Goal: Transaction & Acquisition: Purchase product/service

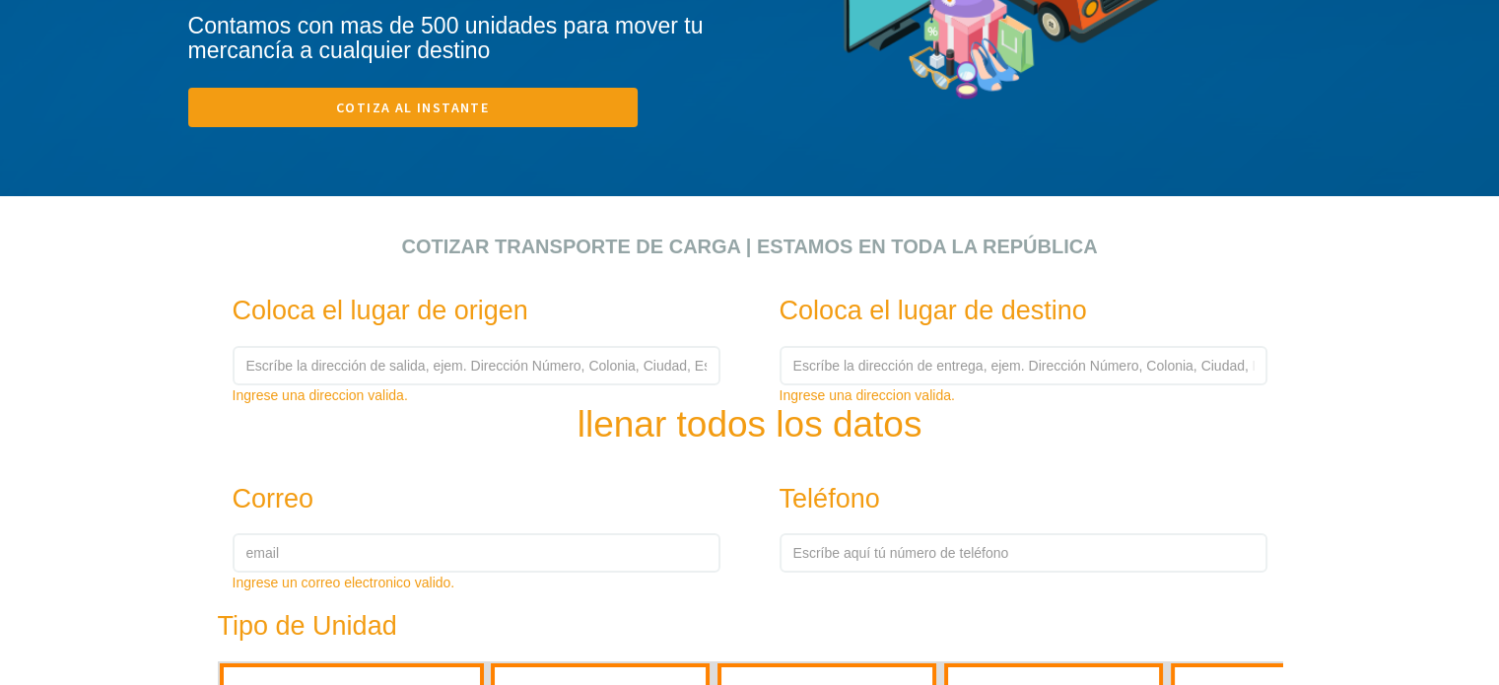
scroll to position [493, 0]
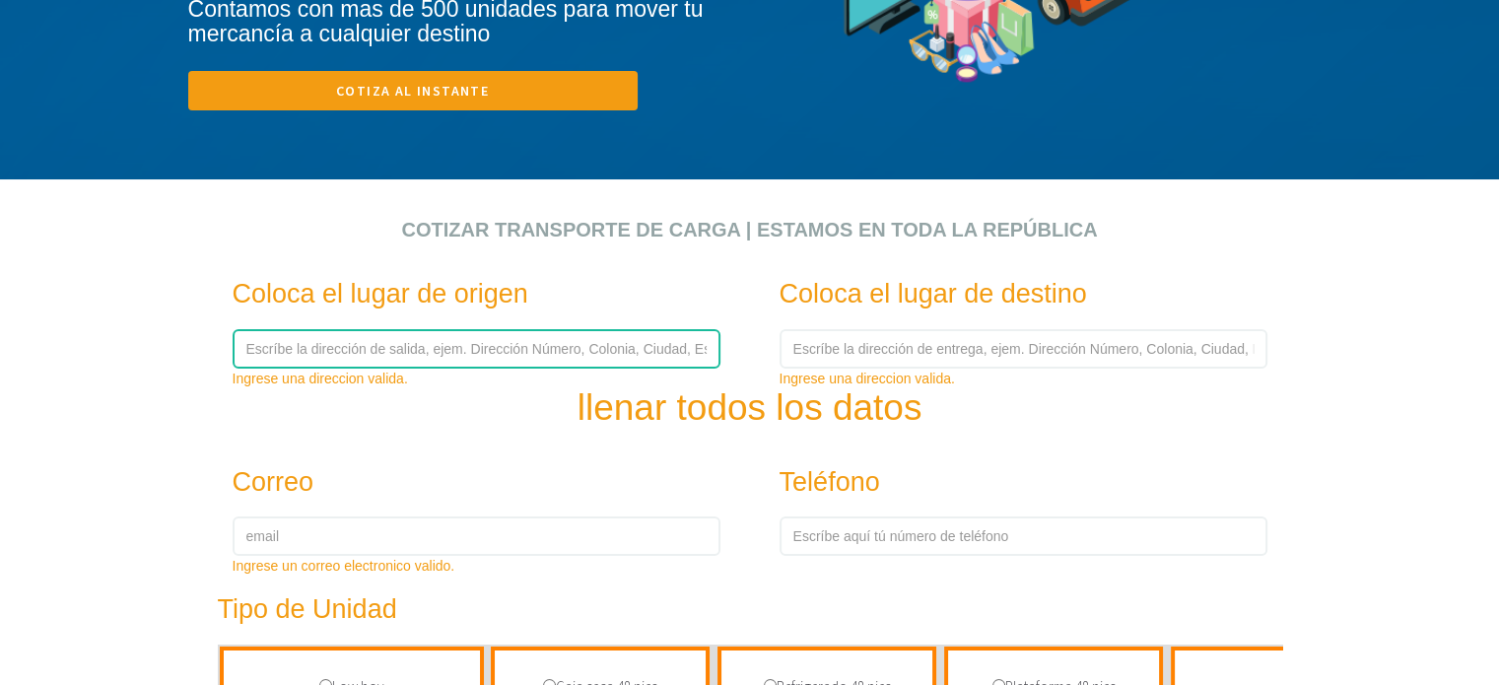
click at [446, 350] on input "text" at bounding box center [477, 348] width 488 height 39
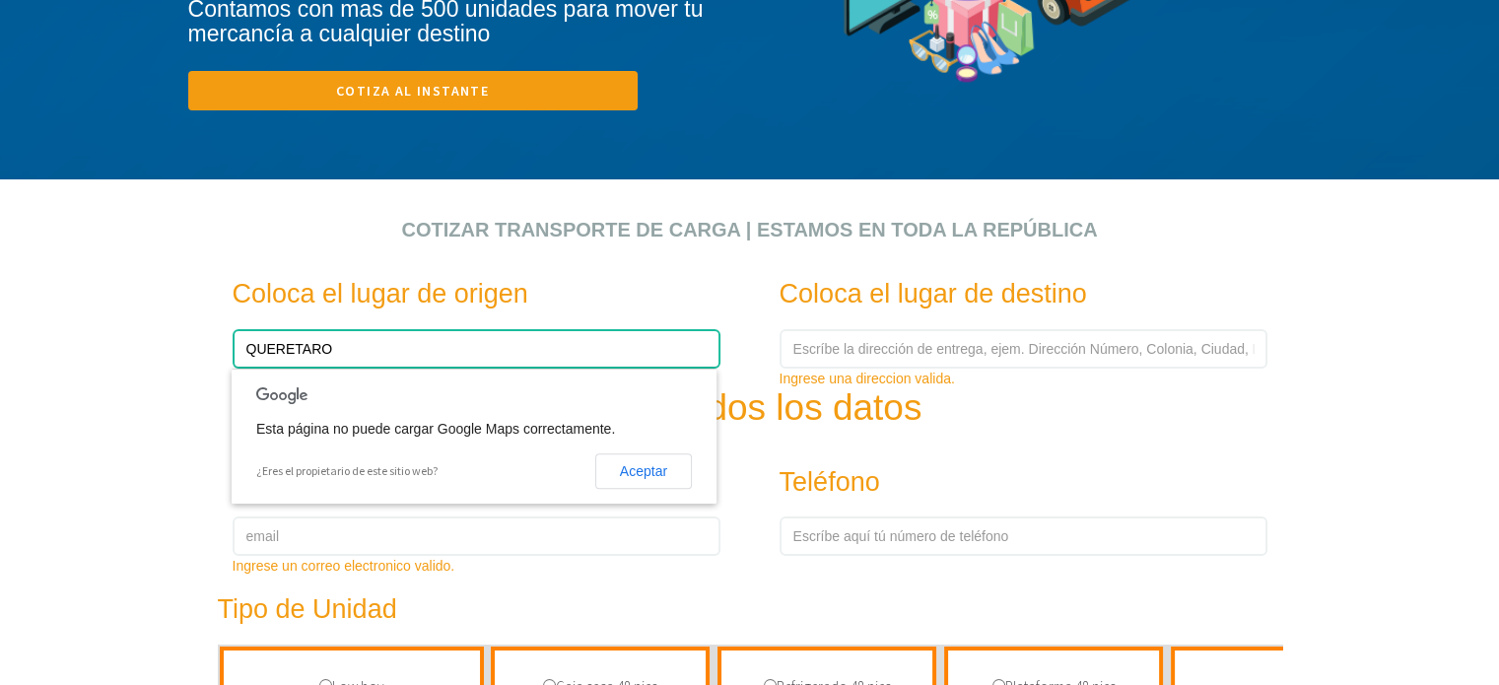
type input "QUERETARO"
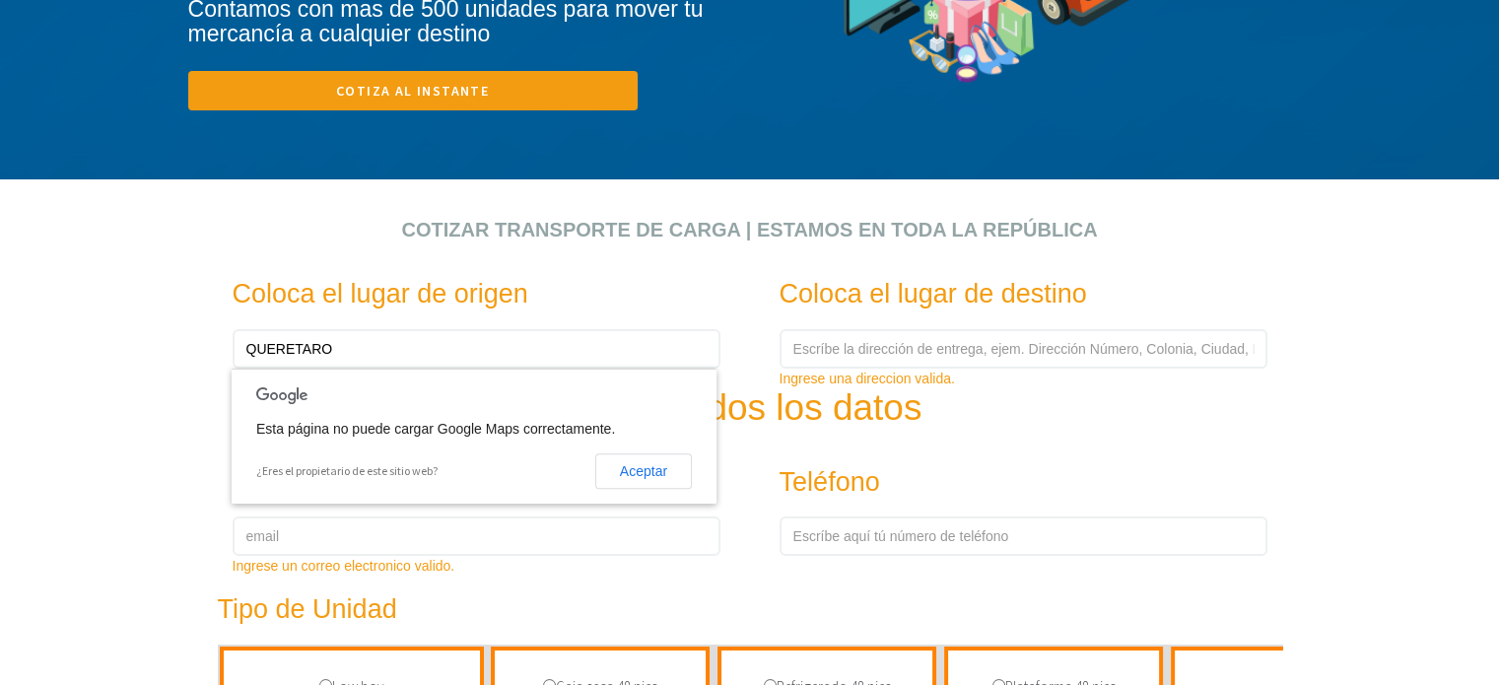
click at [89, 243] on section "Cotizar transporte de carga | Estamos en toda la República Coloca el lugar de o…" at bounding box center [749, 216] width 1499 height 1419
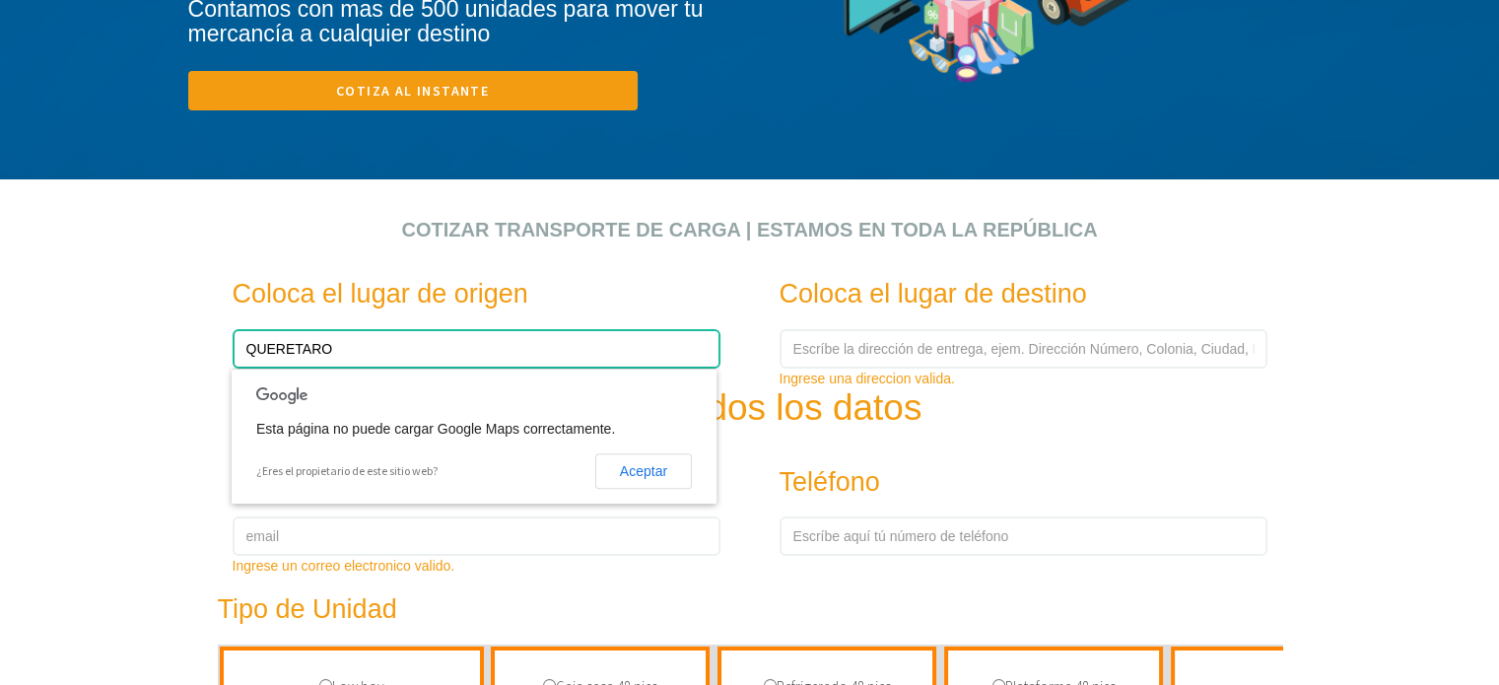
click at [379, 348] on input "QUERETARO" at bounding box center [477, 348] width 488 height 39
drag, startPoint x: 375, startPoint y: 348, endPoint x: 48, endPoint y: 360, distance: 326.5
click at [48, 360] on section "Cotizar transporte de carga | Estamos en toda la República Coloca el lugar de o…" at bounding box center [749, 216] width 1499 height 1419
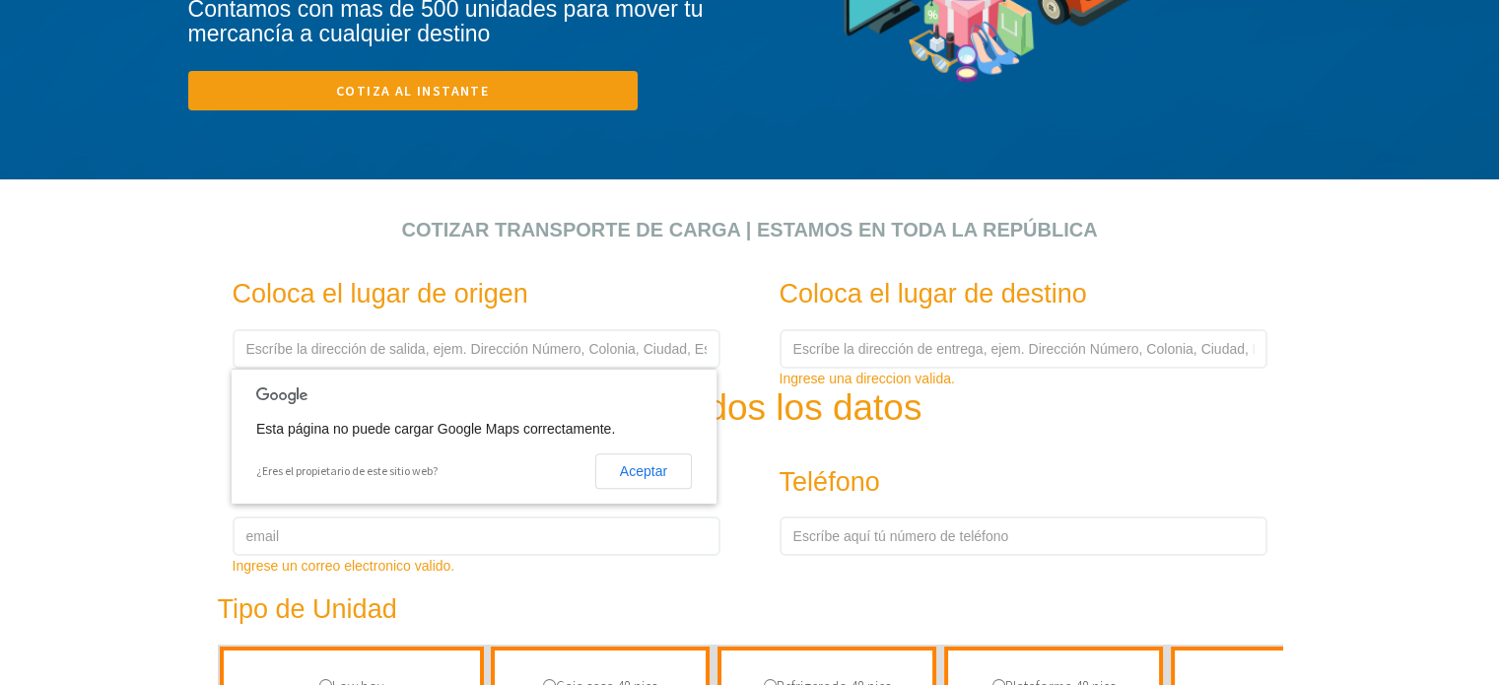
click at [43, 357] on section "Cotizar transporte de carga | Estamos en toda la República Coloca el lugar de o…" at bounding box center [749, 216] width 1499 height 1419
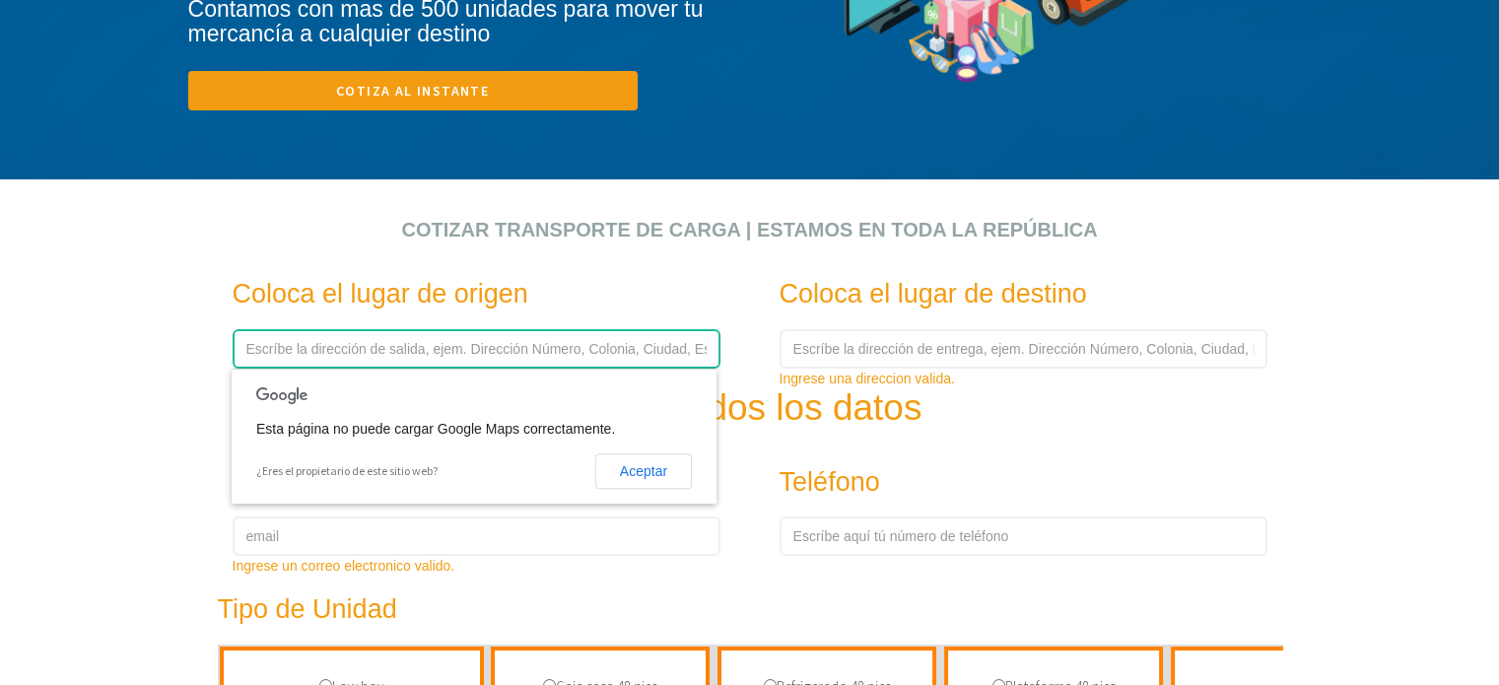
click at [282, 348] on input "text" at bounding box center [477, 348] width 488 height 39
type input "7"
type input "S"
type input "QUERETARO"
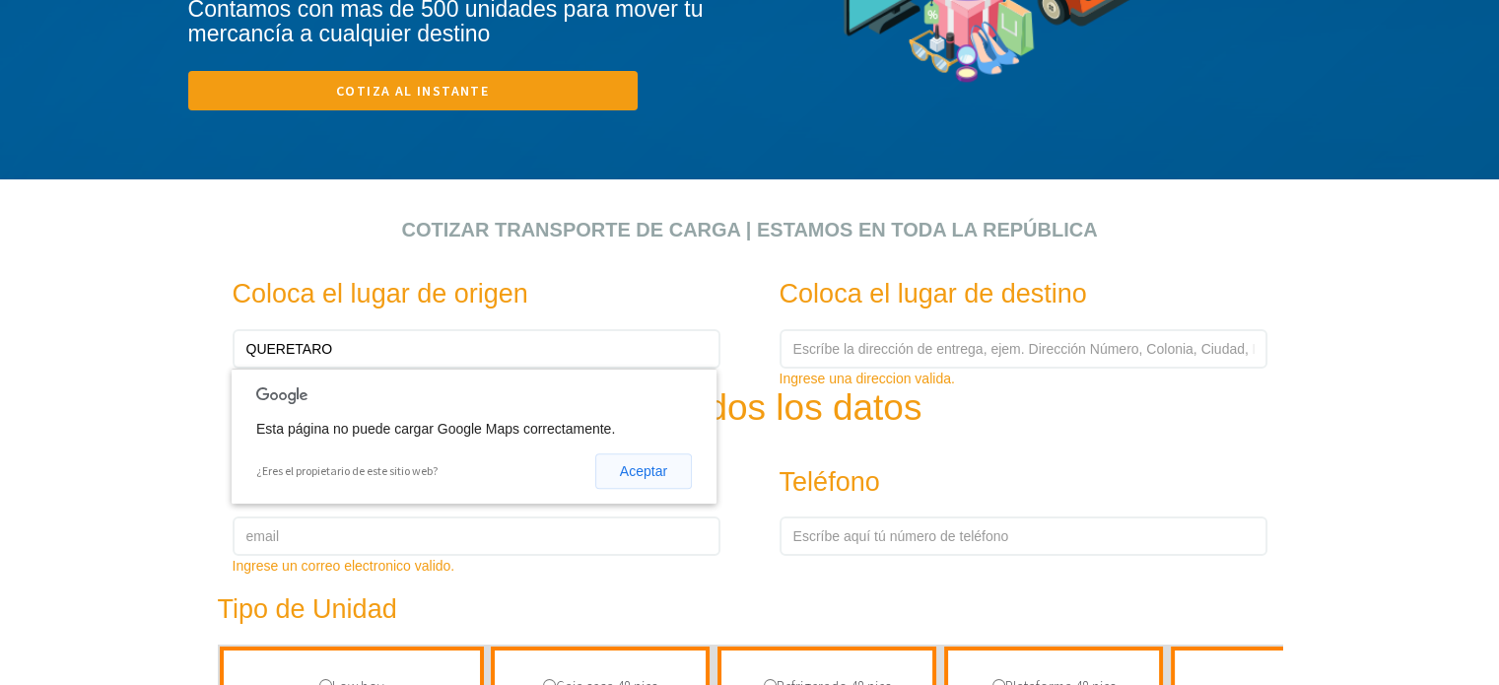
click at [639, 468] on button "Aceptar" at bounding box center [643, 470] width 97 height 35
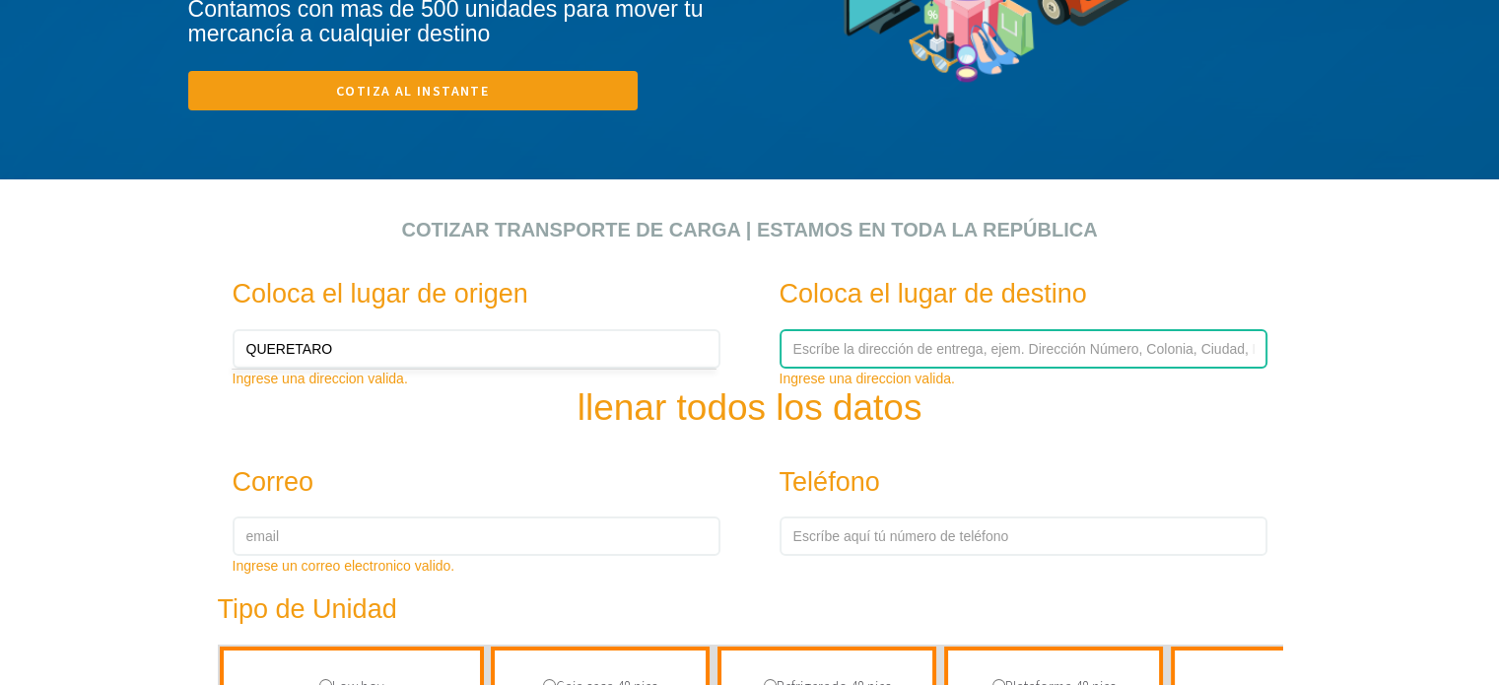
click at [879, 354] on input "text" at bounding box center [1024, 348] width 488 height 39
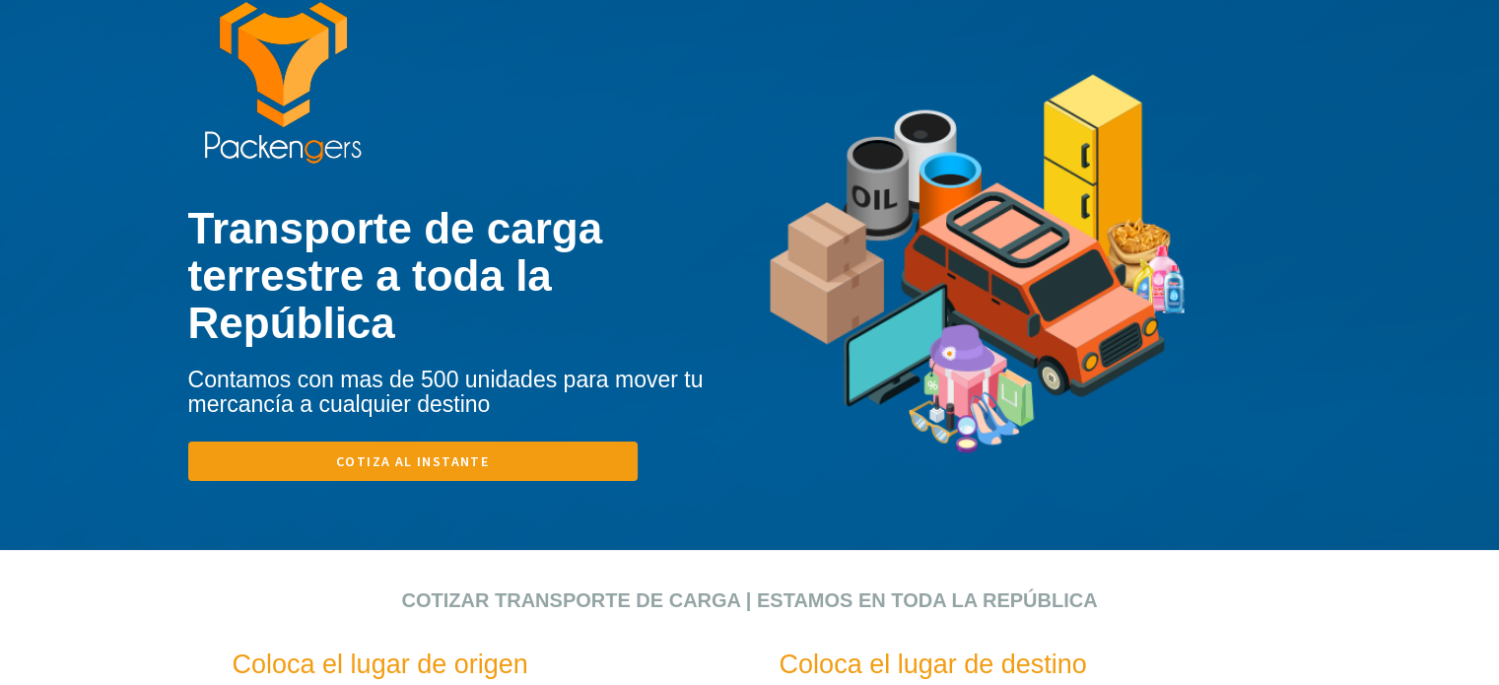
scroll to position [0, 0]
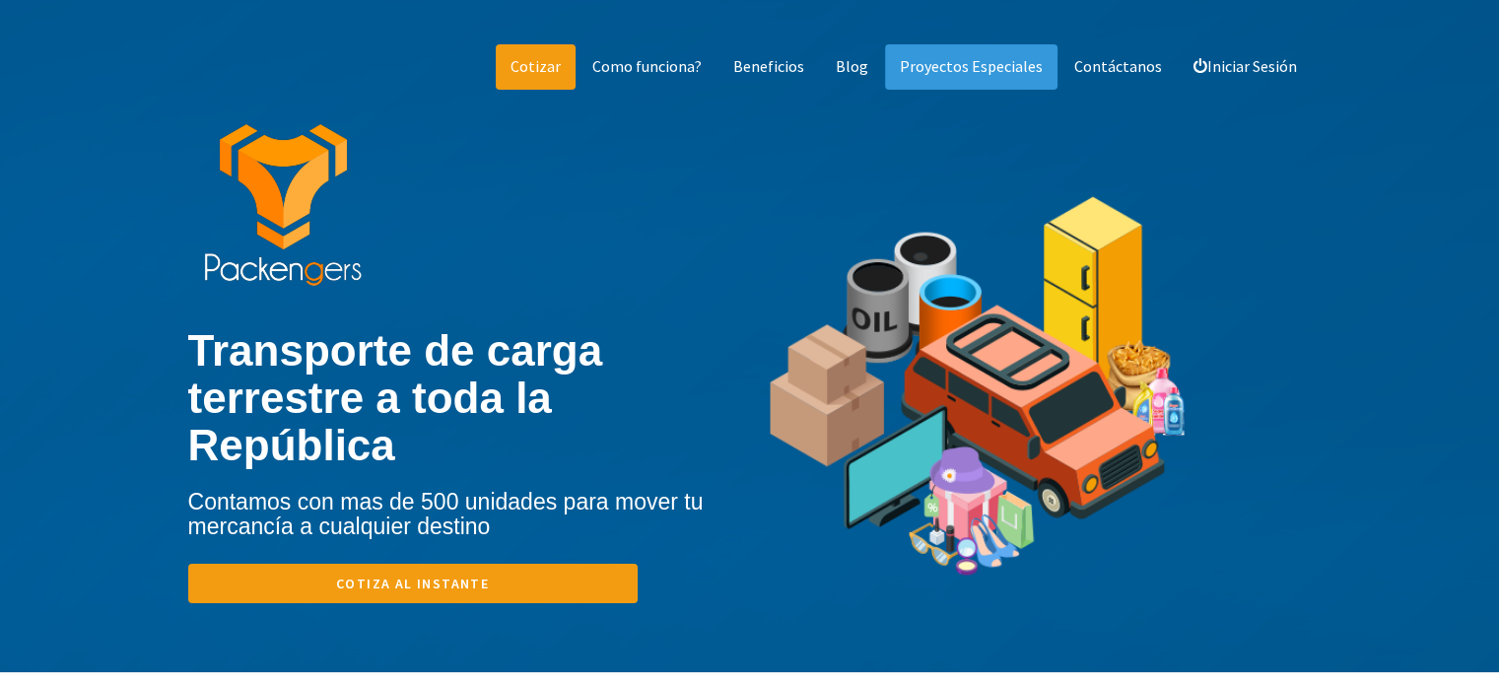
click at [566, 62] on link "Cotizar" at bounding box center [536, 66] width 80 height 45
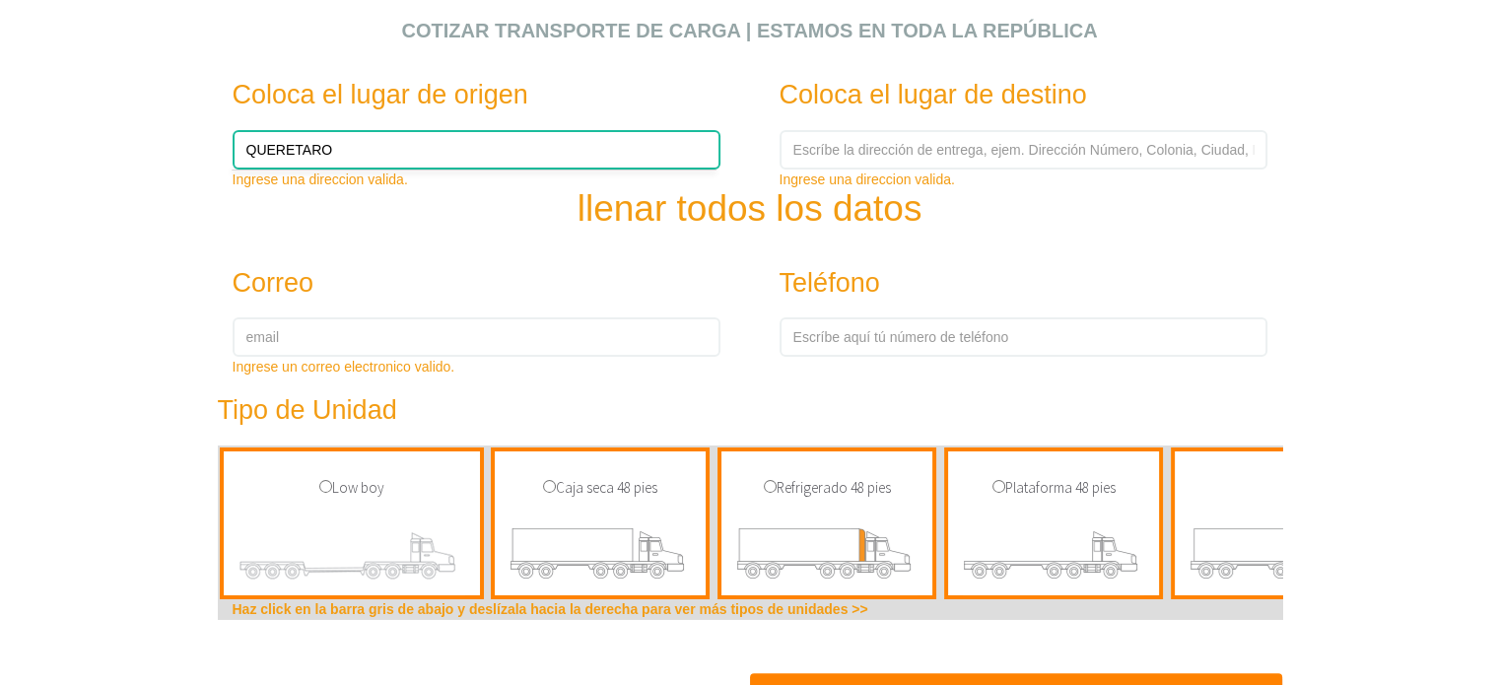
click at [422, 150] on input "QUERETARO" at bounding box center [477, 149] width 488 height 39
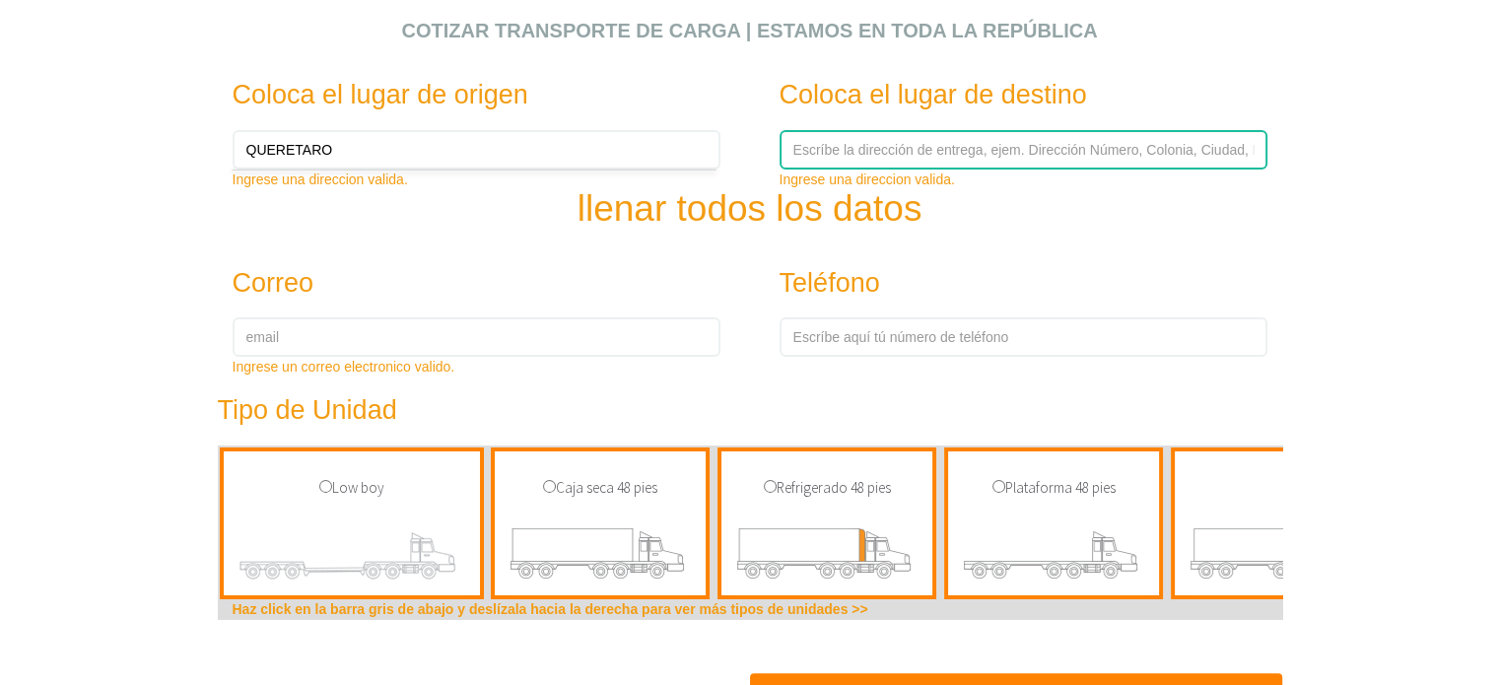
click at [857, 151] on input "text" at bounding box center [1024, 149] width 488 height 39
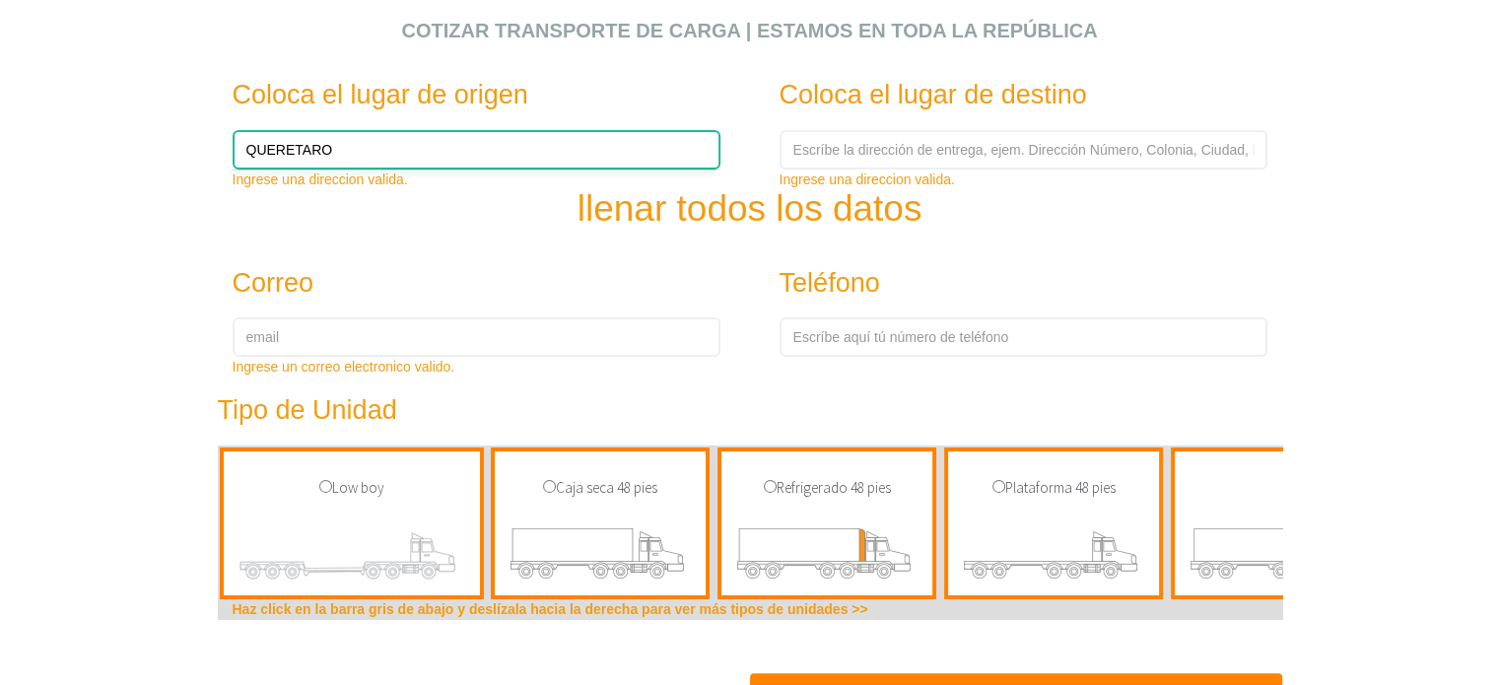
click at [347, 149] on input "QUERETARO" at bounding box center [477, 149] width 488 height 39
type input "Blvd. [PERSON_NAME] 4429"
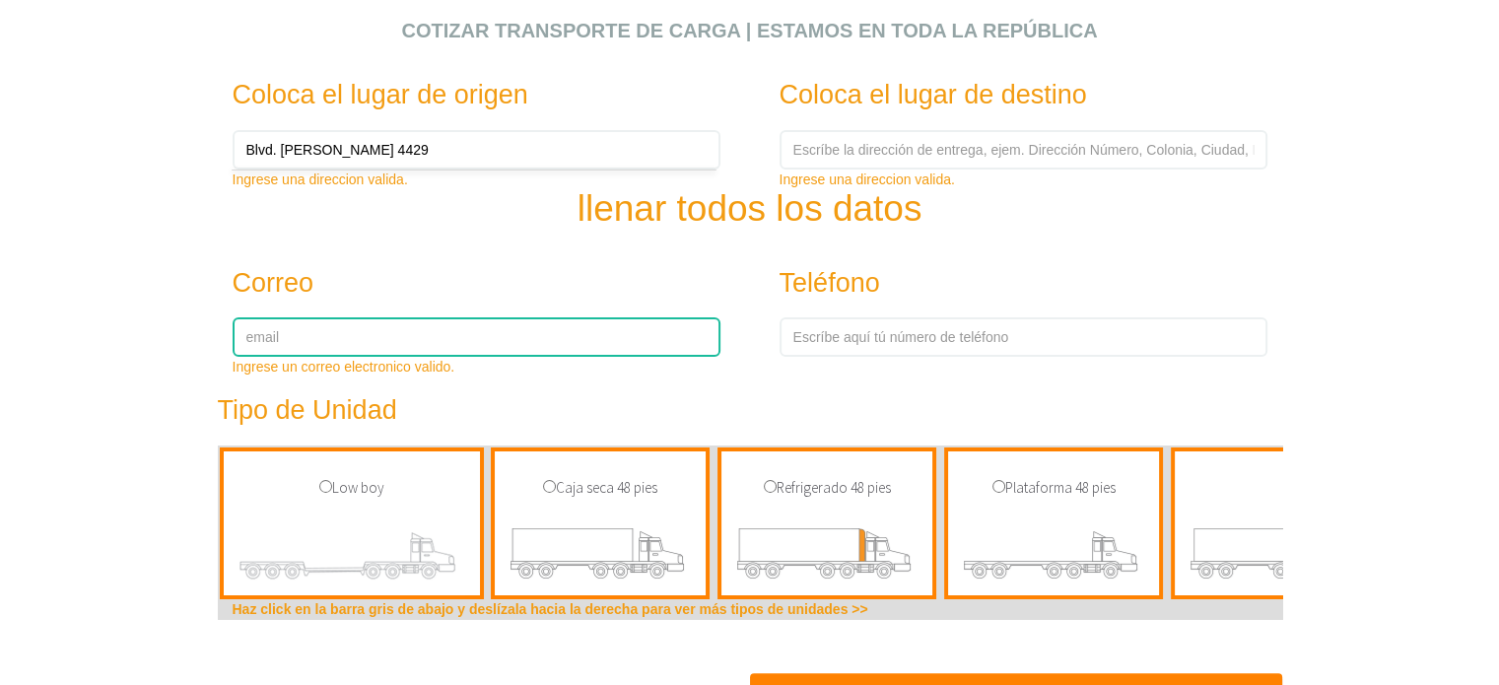
type input "[EMAIL_ADDRESS][DOMAIN_NAME]"
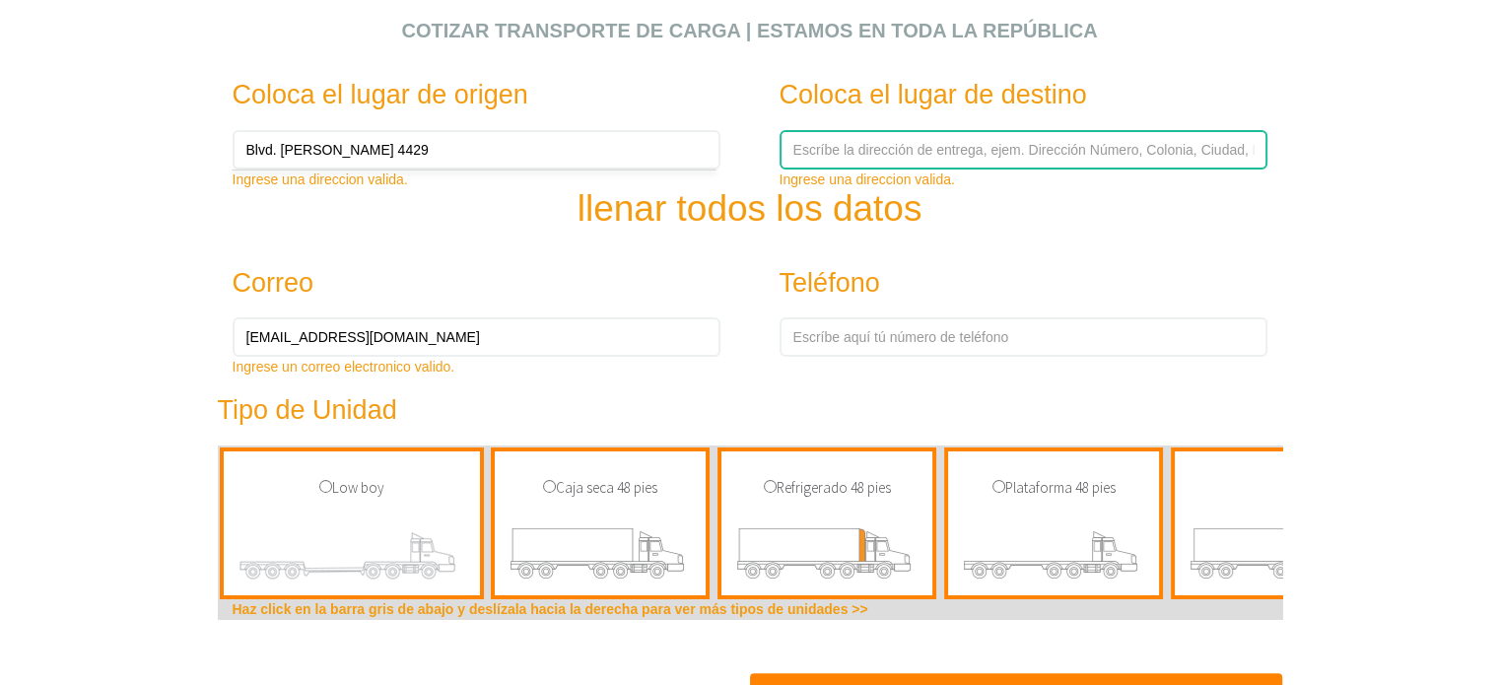
click at [887, 150] on input "text" at bounding box center [1024, 149] width 488 height 39
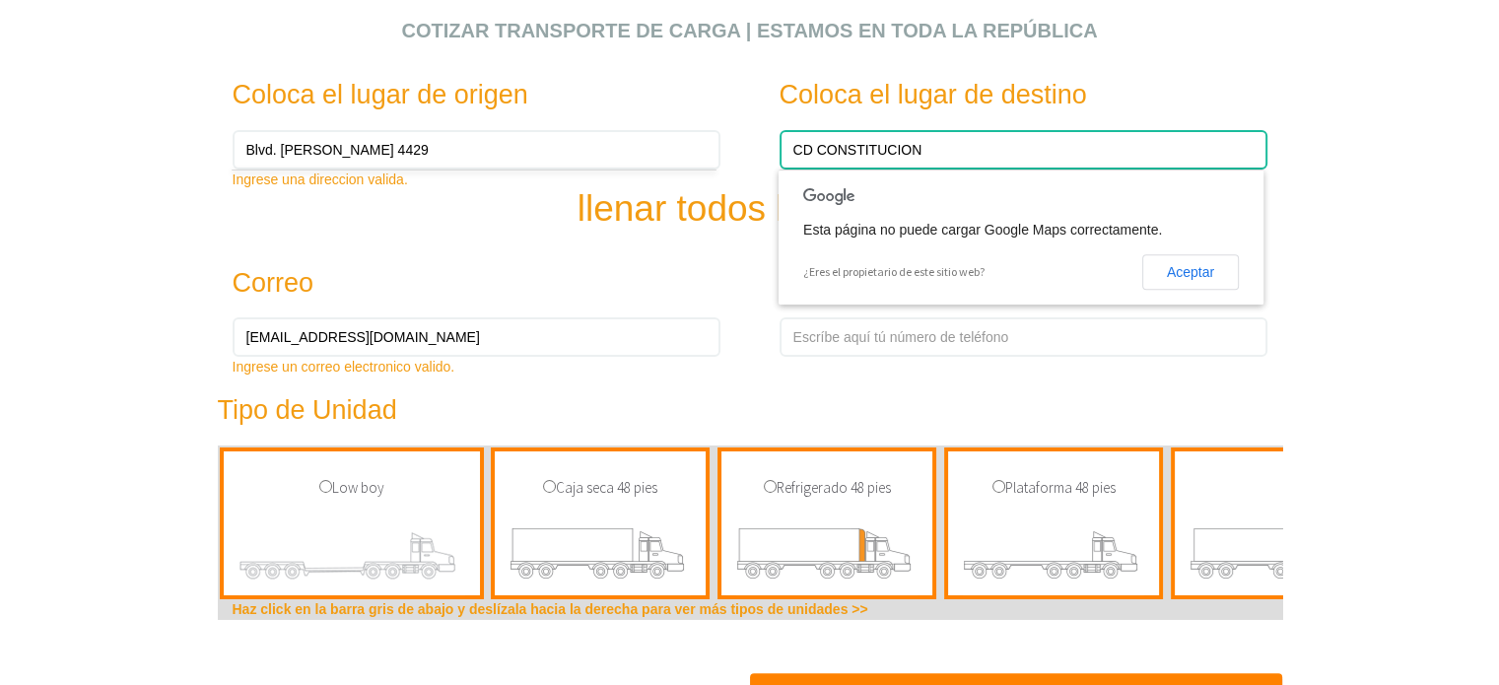
type input "CD CONSTITUCION"
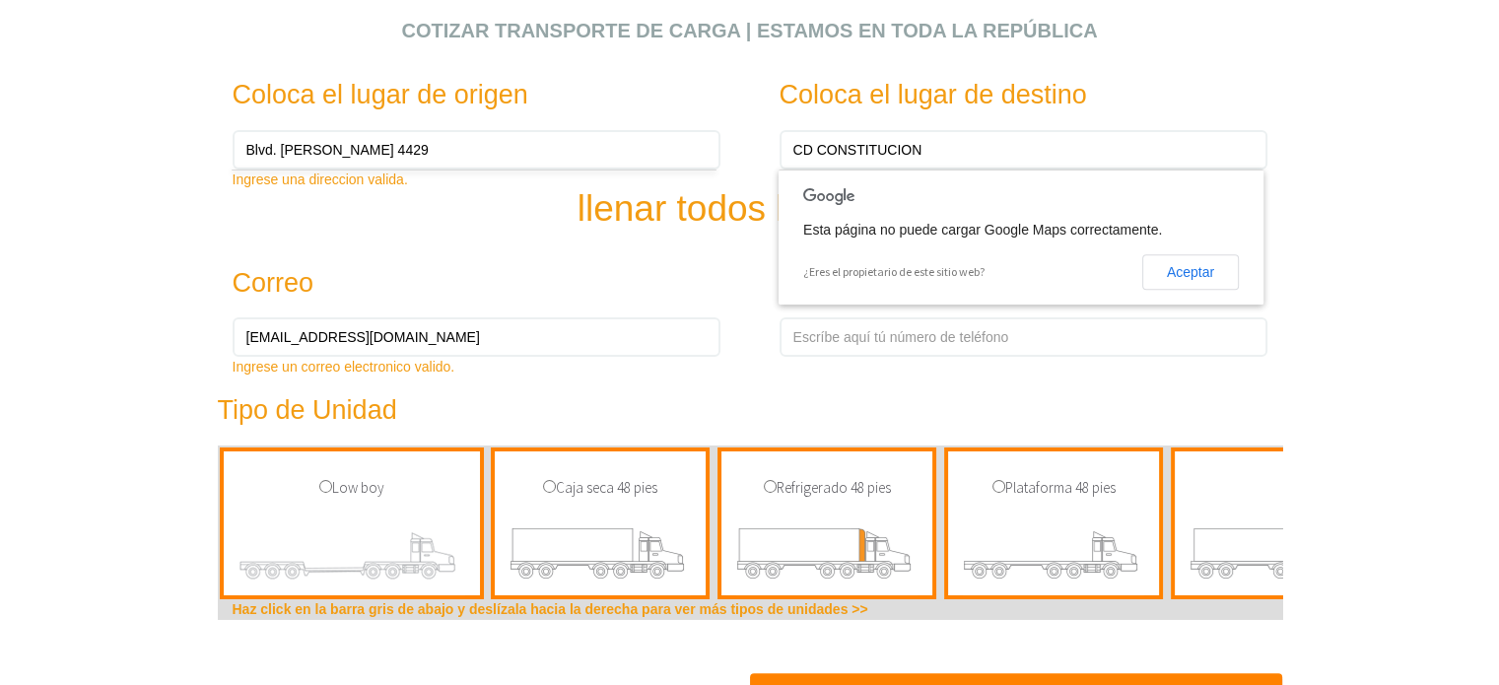
click at [8, 110] on section "Cotizar transporte de carga | Estamos en toda la República Coloca el lugar de o…" at bounding box center [749, 17] width 1499 height 1419
